Goal: Task Accomplishment & Management: Manage account settings

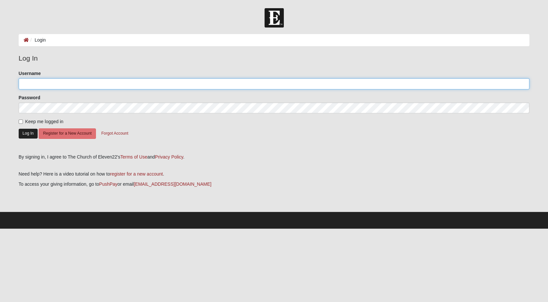
type input "lanimilbus"
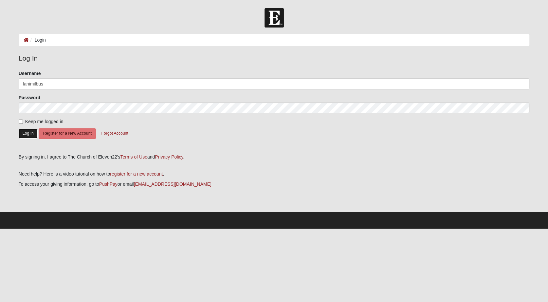
click at [27, 133] on button "Log In" at bounding box center [28, 133] width 19 height 9
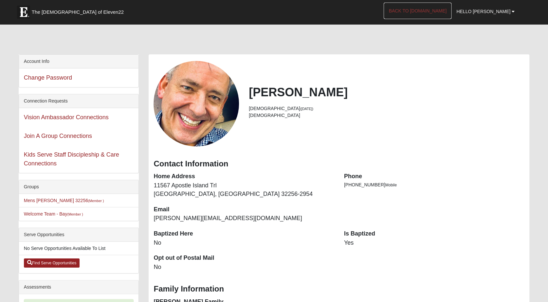
click at [442, 9] on link "Back to [DOMAIN_NAME]" at bounding box center [418, 11] width 68 height 16
